Goal: Use online tool/utility

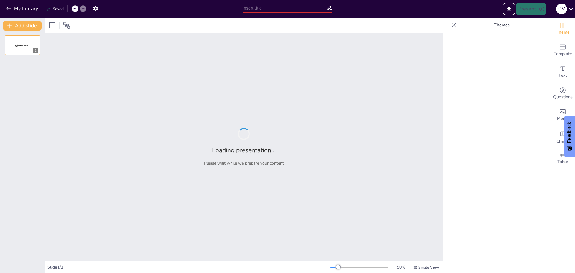
type input "Desempeño en Procesos de Manufactura: Formado, Maquinado y Ensamble"
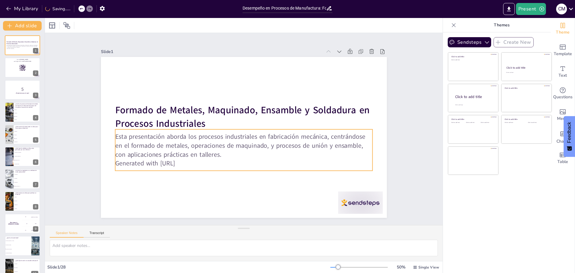
checkbox input "true"
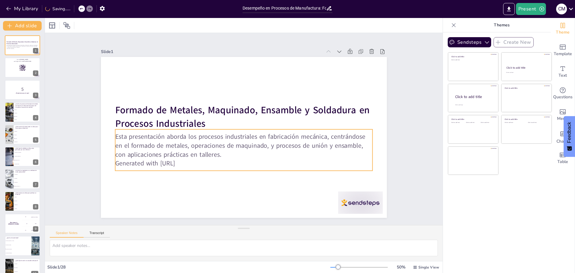
checkbox input "true"
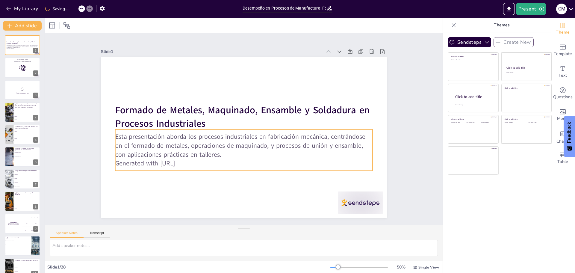
checkbox input "true"
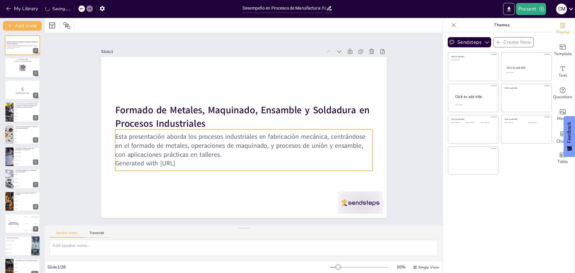
checkbox input "true"
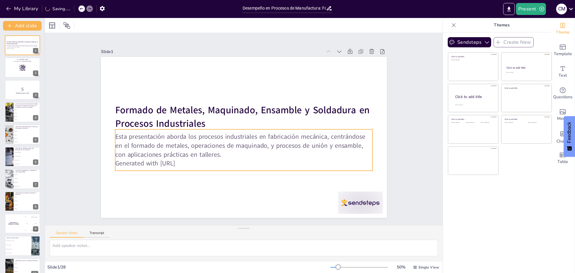
checkbox input "true"
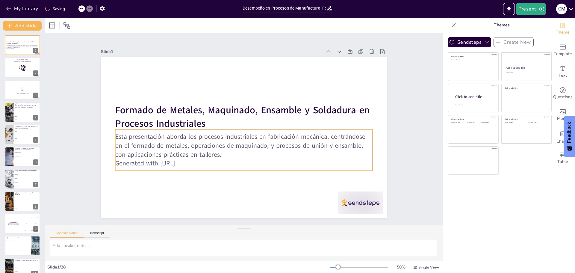
checkbox input "true"
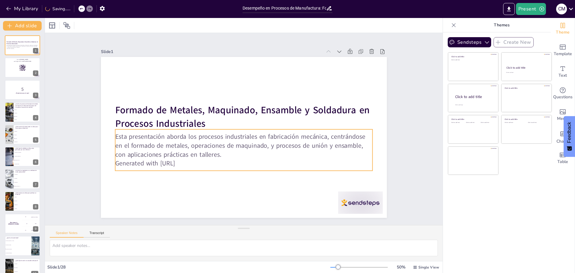
checkbox input "true"
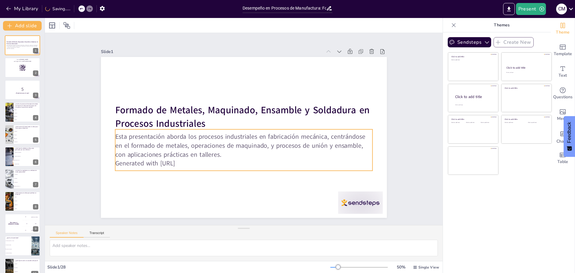
checkbox input "true"
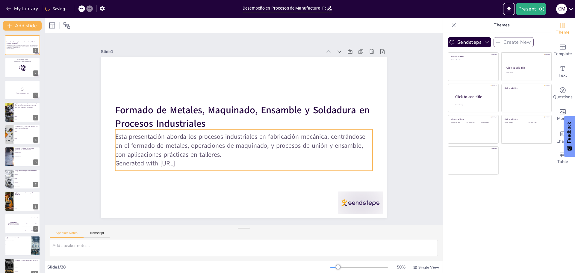
checkbox input "true"
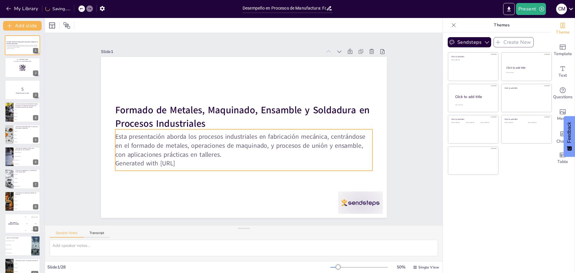
checkbox input "true"
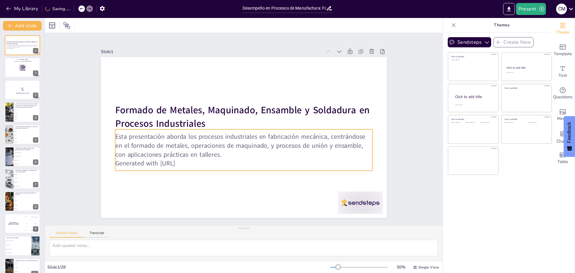
checkbox input "true"
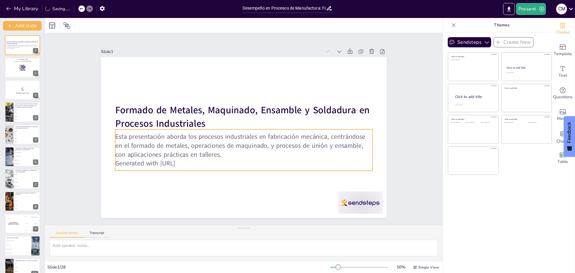
checkbox input "true"
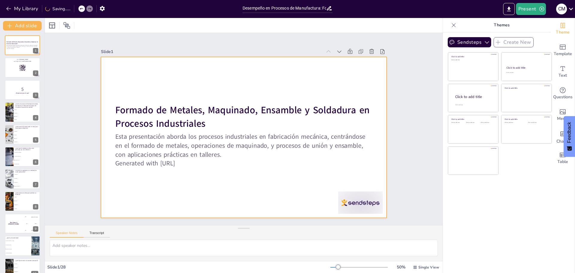
checkbox input "true"
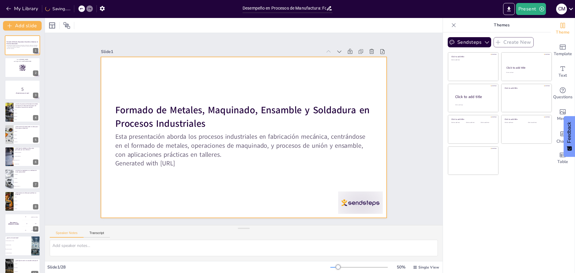
checkbox input "true"
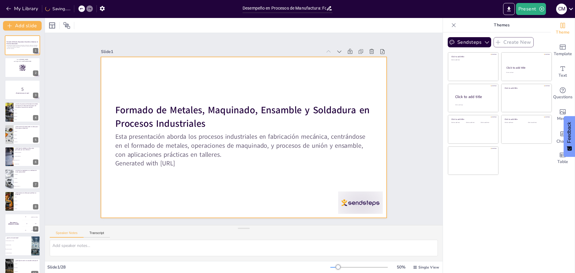
checkbox input "true"
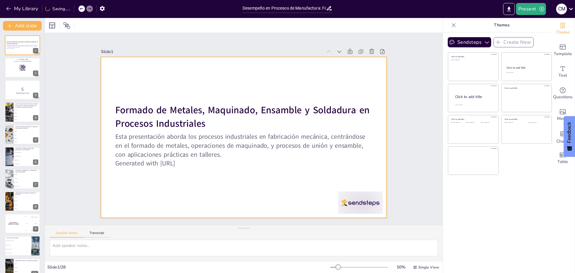
checkbox input "true"
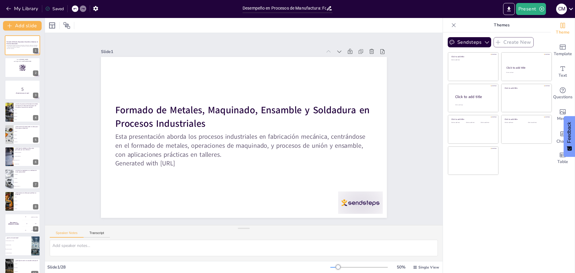
checkbox input "true"
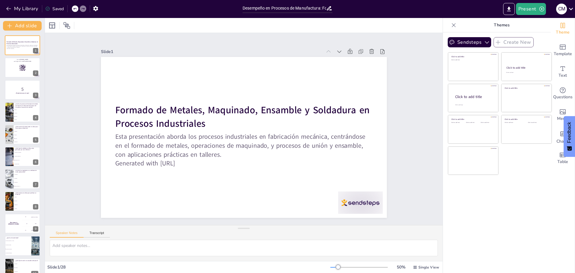
checkbox input "true"
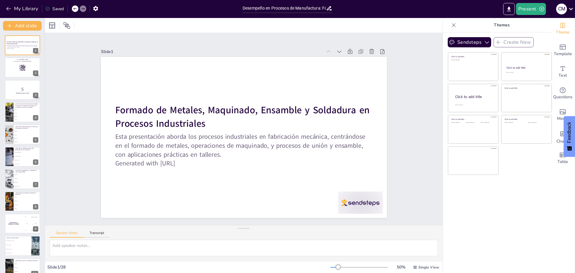
checkbox input "true"
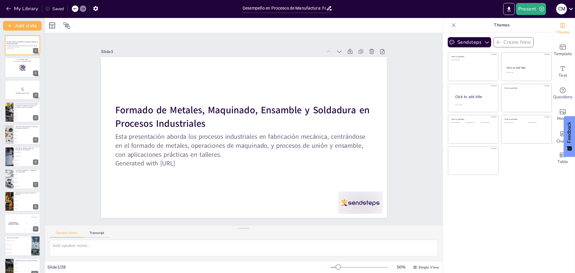
checkbox input "true"
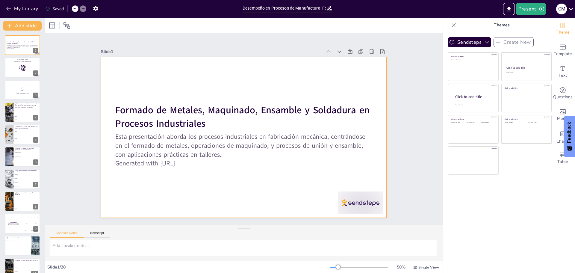
checkbox input "true"
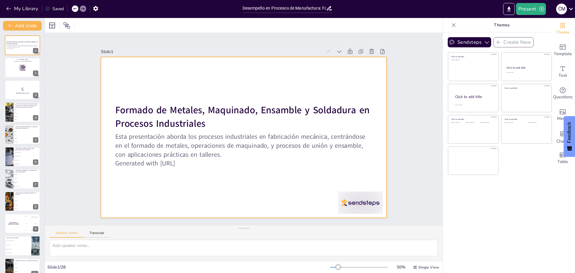
checkbox input "true"
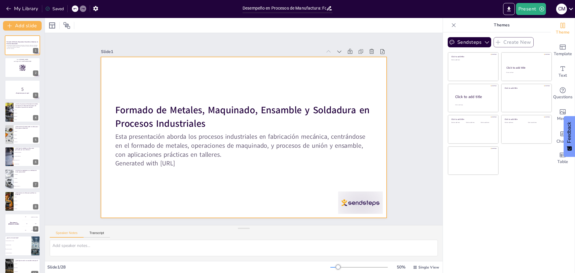
checkbox input "true"
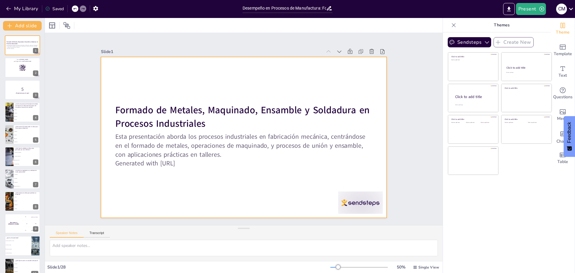
checkbox input "true"
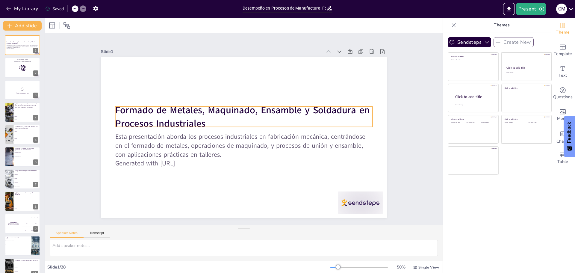
checkbox input "true"
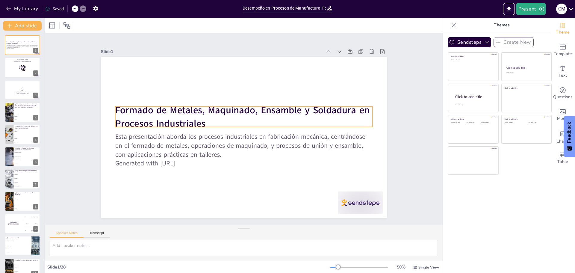
checkbox input "true"
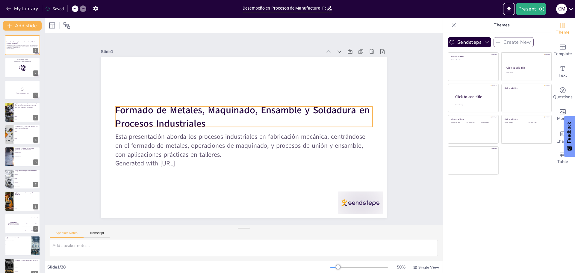
checkbox input "true"
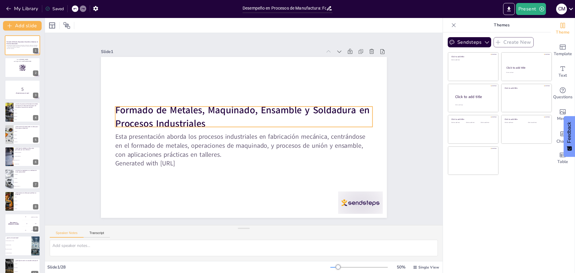
checkbox input "true"
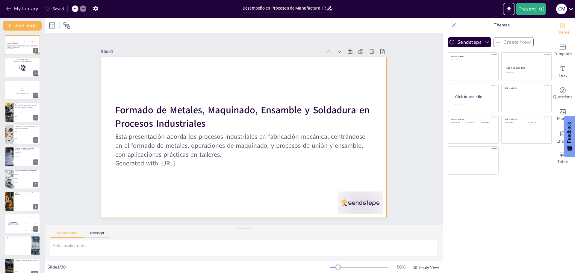
checkbox input "true"
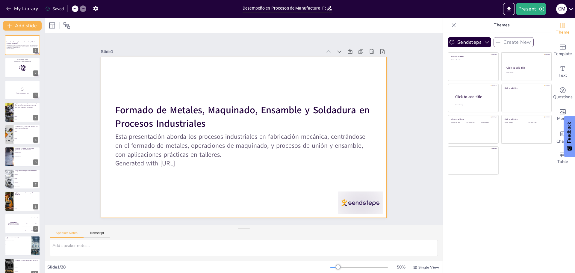
checkbox input "true"
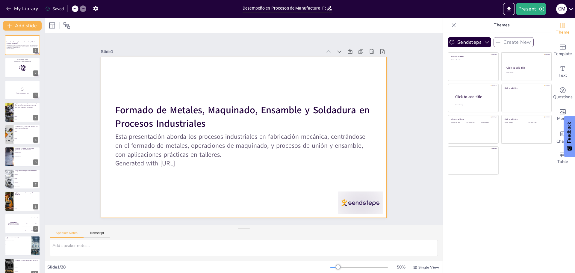
checkbox input "true"
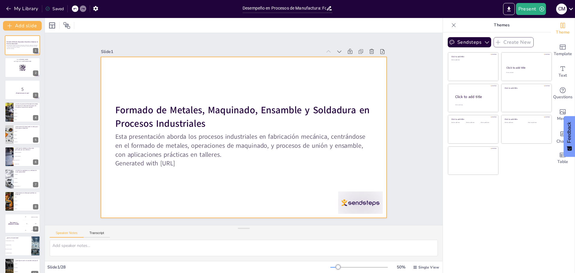
checkbox input "true"
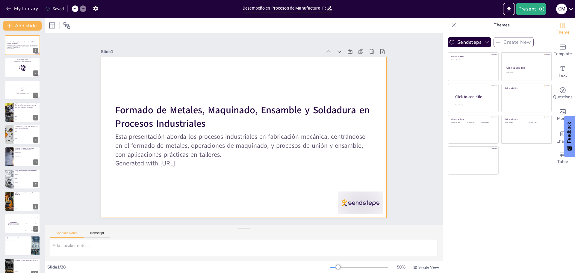
checkbox input "true"
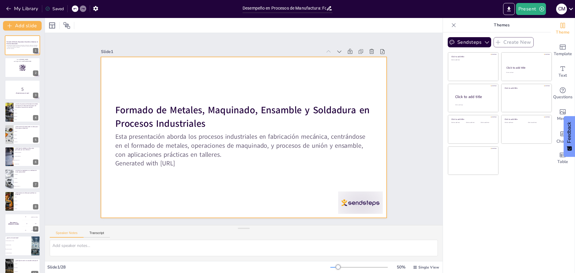
checkbox input "true"
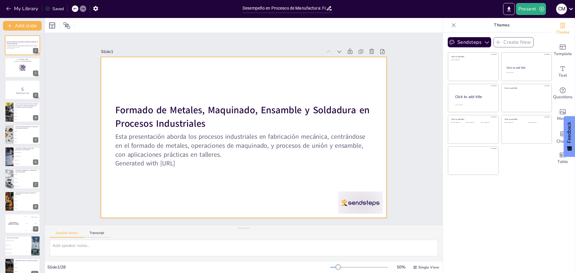
checkbox input "true"
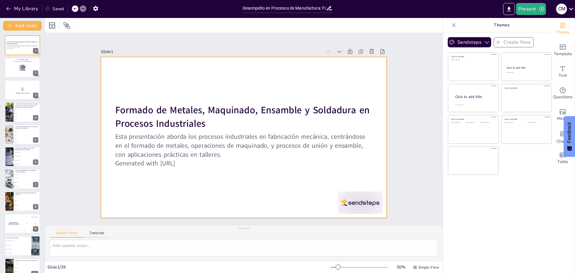
checkbox input "true"
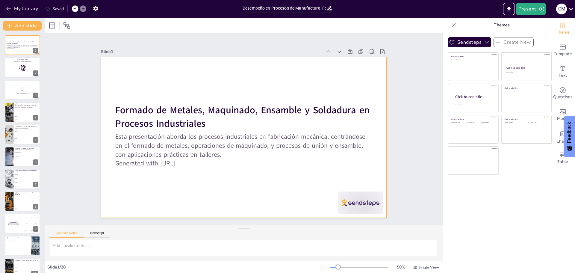
checkbox input "true"
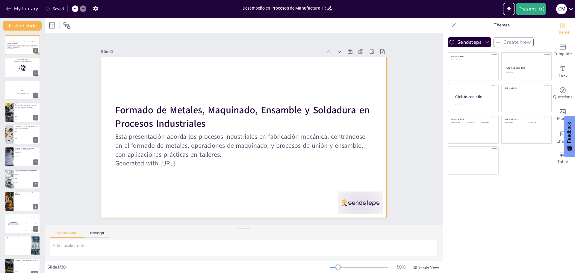
checkbox input "true"
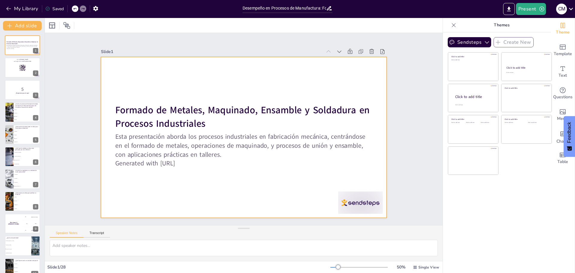
checkbox input "true"
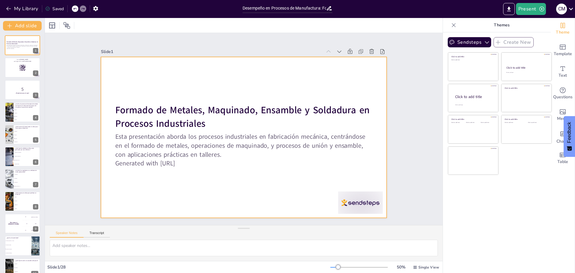
checkbox input "true"
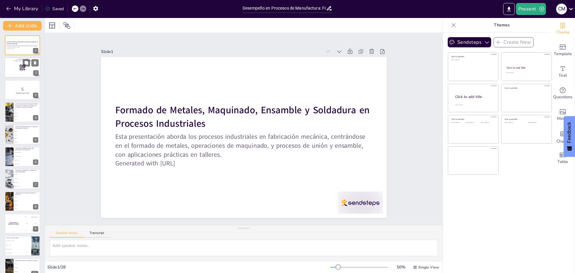
click at [26, 73] on div at bounding box center [22, 67] width 36 height 20
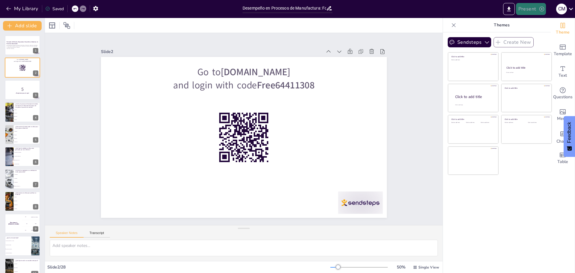
click at [528, 4] on button "Present" at bounding box center [531, 9] width 30 height 12
click at [530, 24] on li "Preview presentation" at bounding box center [540, 22] width 48 height 10
